Goal: Task Accomplishment & Management: Use online tool/utility

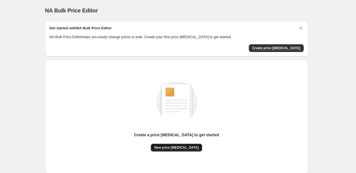
click at [176, 151] on button "New price [MEDICAL_DATA]" at bounding box center [176, 148] width 51 height 8
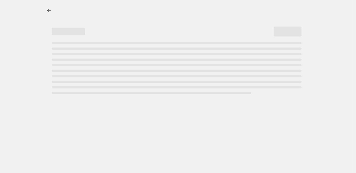
select select "percentage"
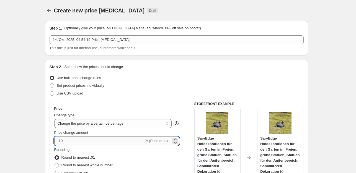
click at [91, 142] on input "-10" at bounding box center [98, 141] width 89 height 9
type input "-1"
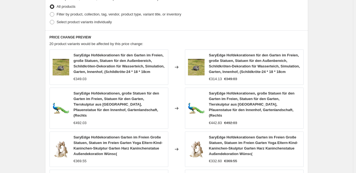
scroll to position [415, 0]
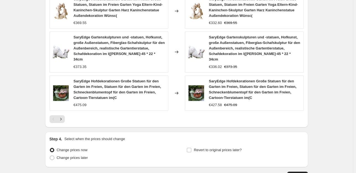
type input "-35"
click at [221, 165] on button "Continue" at bounding box center [297, 176] width 21 height 8
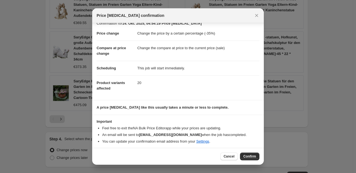
scroll to position [8, 0]
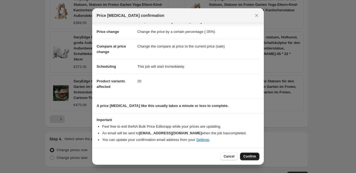
click at [221, 154] on button "Confirm" at bounding box center [249, 157] width 19 height 8
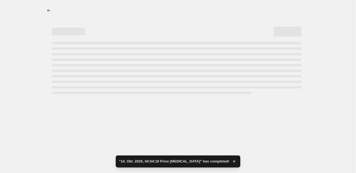
select select "percentage"
